Goal: Navigation & Orientation: Go to known website

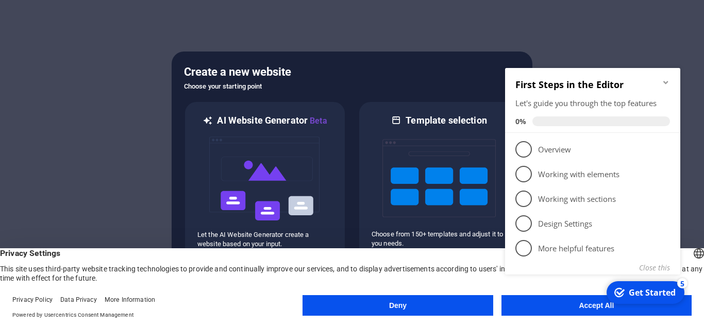
click at [666, 44] on div at bounding box center [352, 163] width 704 height 326
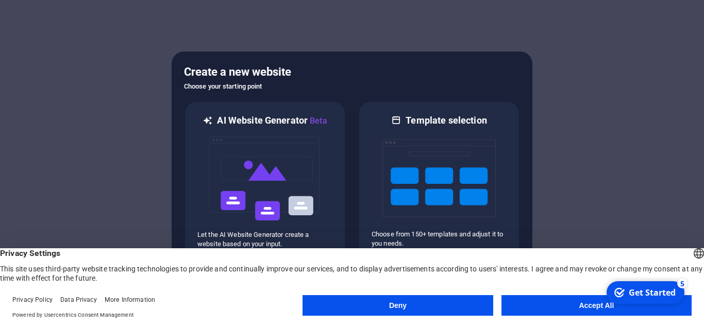
click at [672, 110] on div at bounding box center [352, 163] width 704 height 326
click at [602, 67] on div at bounding box center [352, 163] width 704 height 326
click at [644, 294] on div "Get Started" at bounding box center [651, 292] width 47 height 11
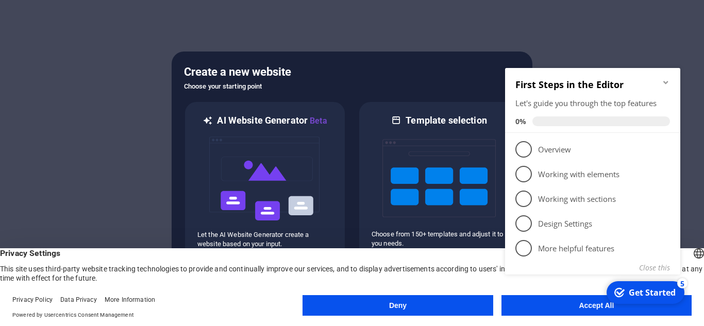
click at [644, 294] on div "Get Started" at bounding box center [651, 292] width 47 height 11
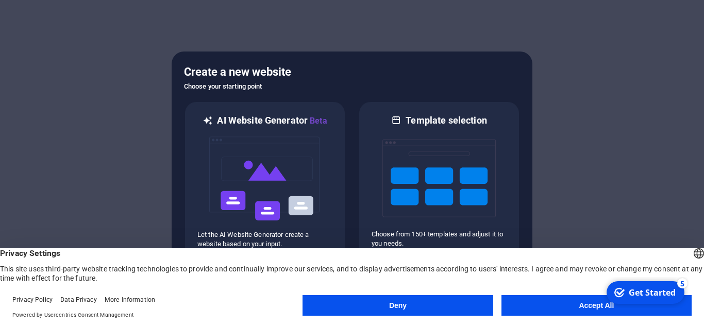
click at [462, 306] on button "Deny" at bounding box center [397, 305] width 190 height 21
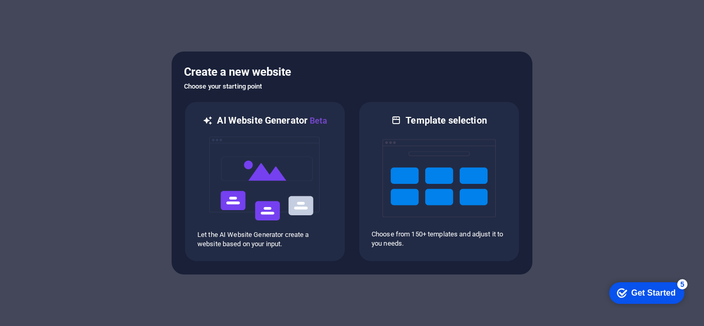
click at [663, 294] on div "Get Started" at bounding box center [653, 292] width 44 height 9
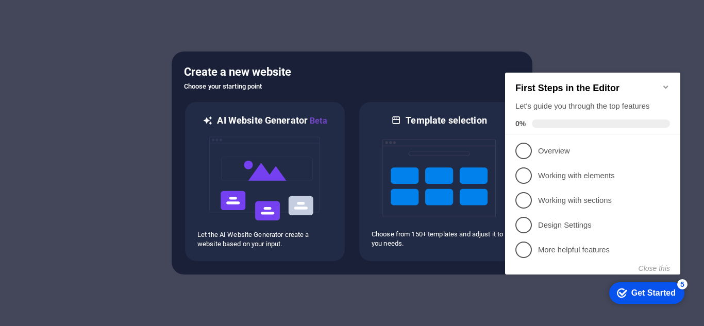
click at [662, 293] on div "Get Started" at bounding box center [653, 292] width 44 height 9
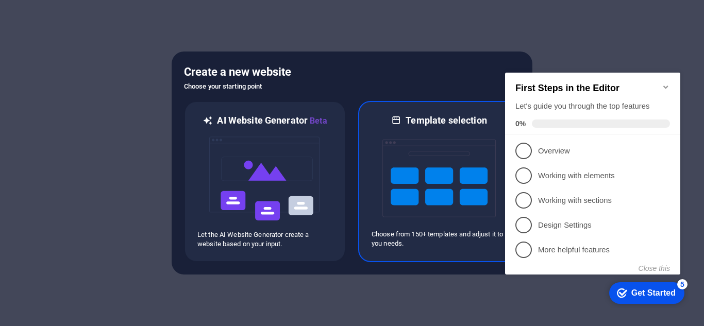
click at [476, 150] on img at bounding box center [438, 178] width 113 height 103
